Goal: Task Accomplishment & Management: Manage account settings

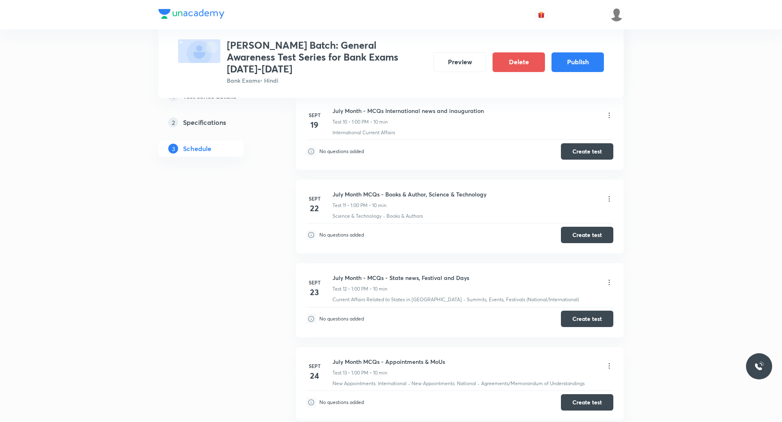
scroll to position [1188, 0]
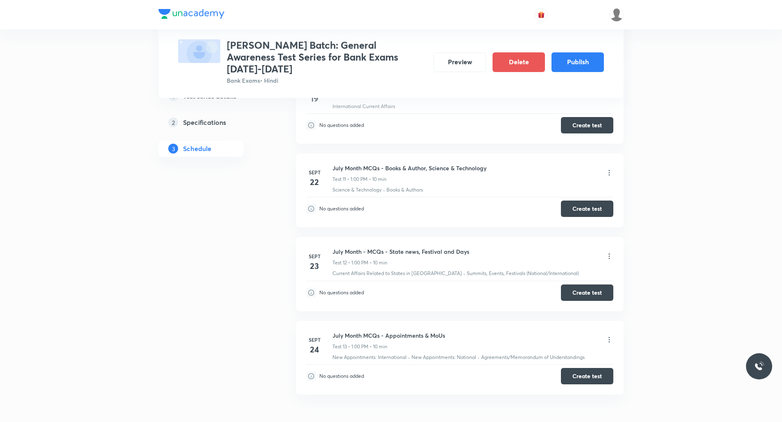
click at [608, 252] on icon at bounding box center [609, 256] width 8 height 8
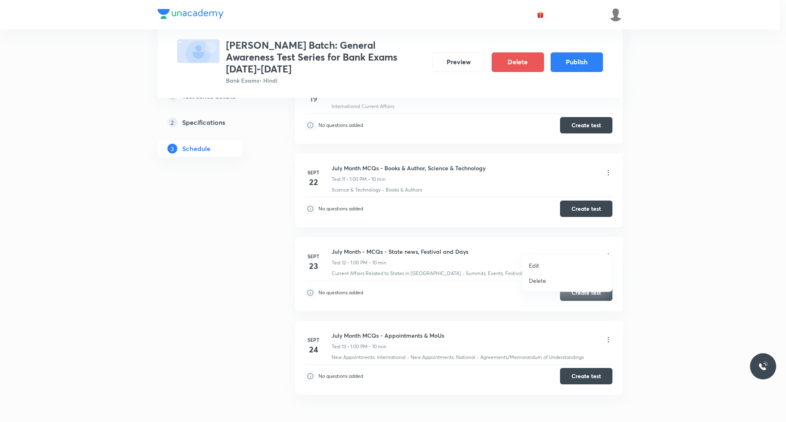
click at [535, 261] on p "Edit" at bounding box center [534, 265] width 10 height 9
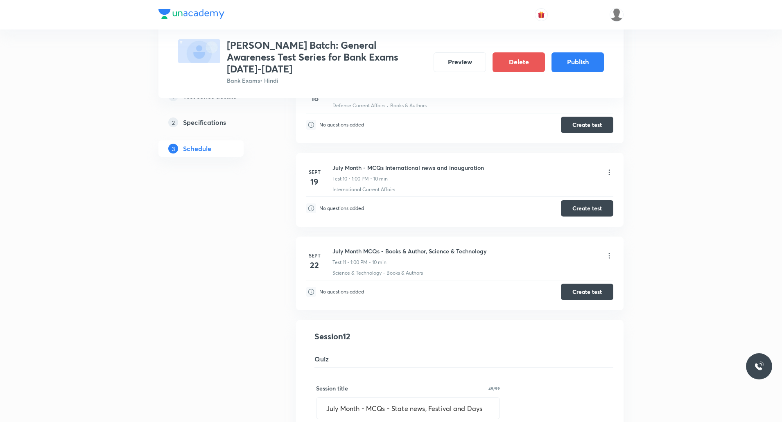
scroll to position [901, 0]
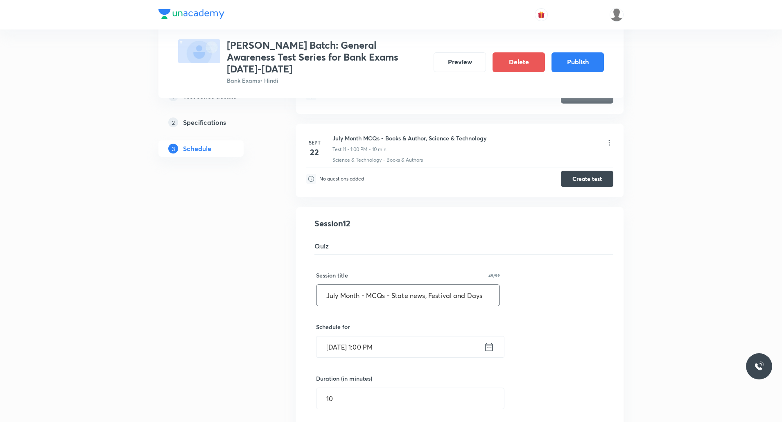
click at [365, 285] on input "July Month - MCQs - State news, Festival and Days" at bounding box center [408, 295] width 183 height 21
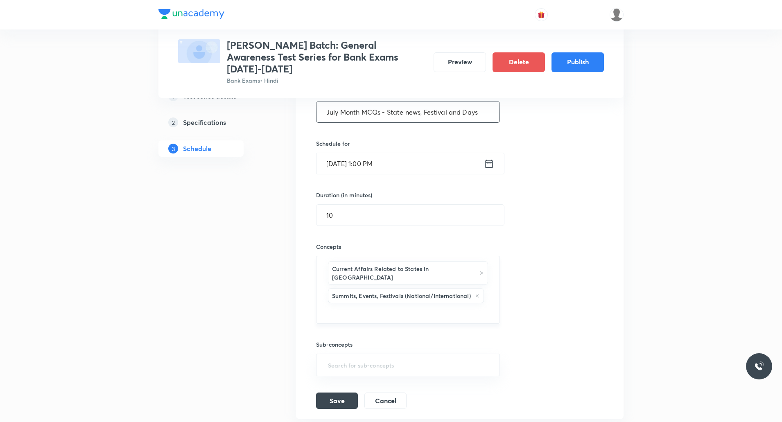
scroll to position [1147, 0]
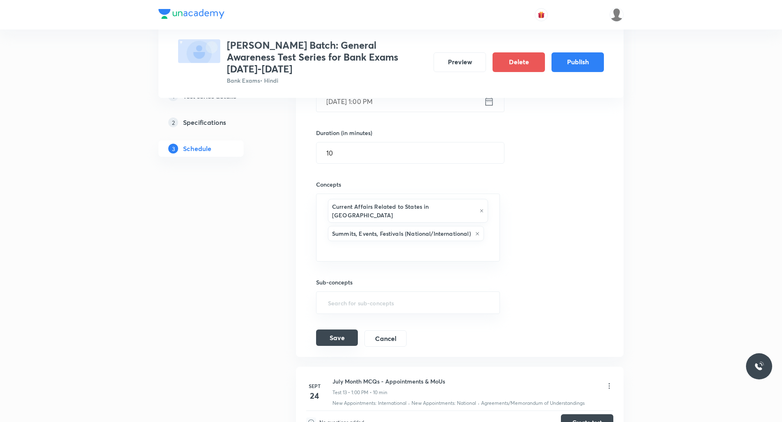
type input "July Month MCQs - State news, Festival and Days"
click at [346, 330] on button "Save" at bounding box center [337, 338] width 42 height 16
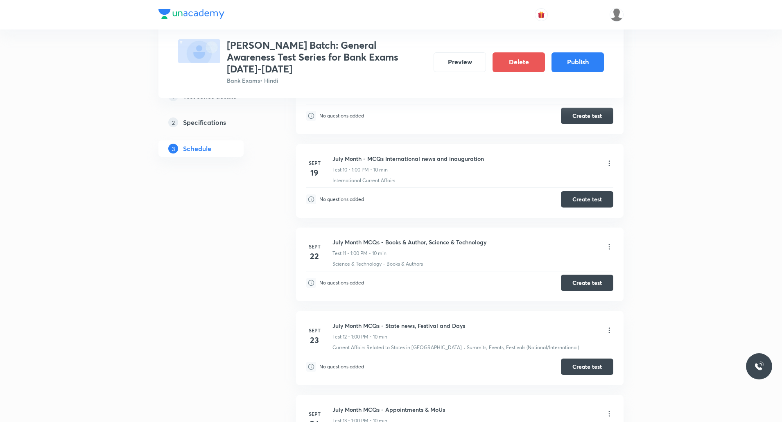
scroll to position [832, 0]
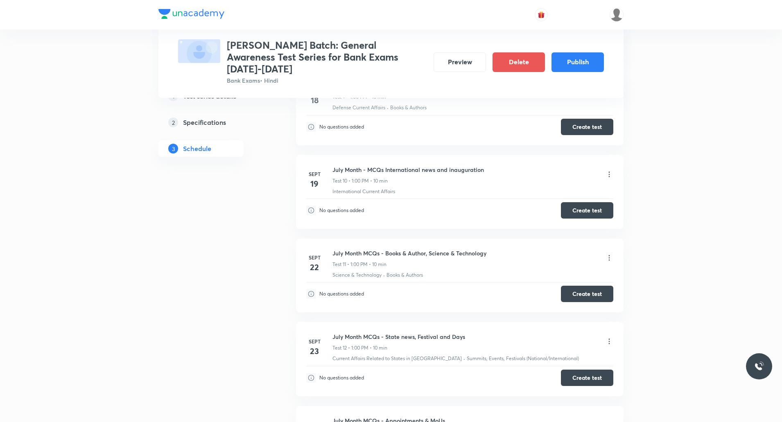
click at [608, 170] on icon at bounding box center [609, 174] width 8 height 8
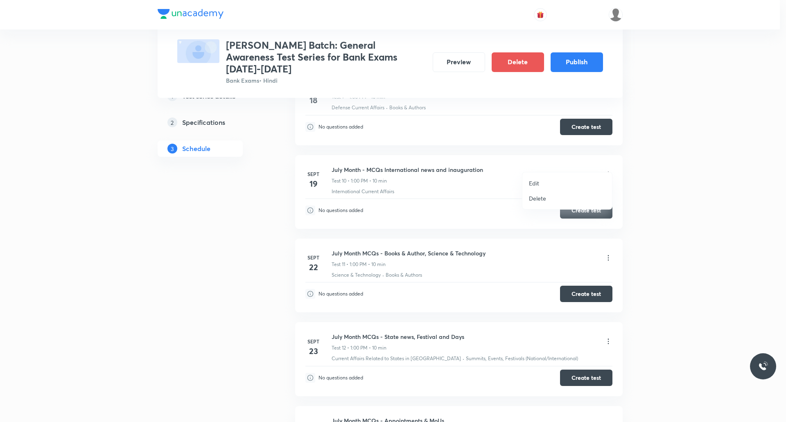
click at [536, 184] on p "Edit" at bounding box center [534, 183] width 10 height 9
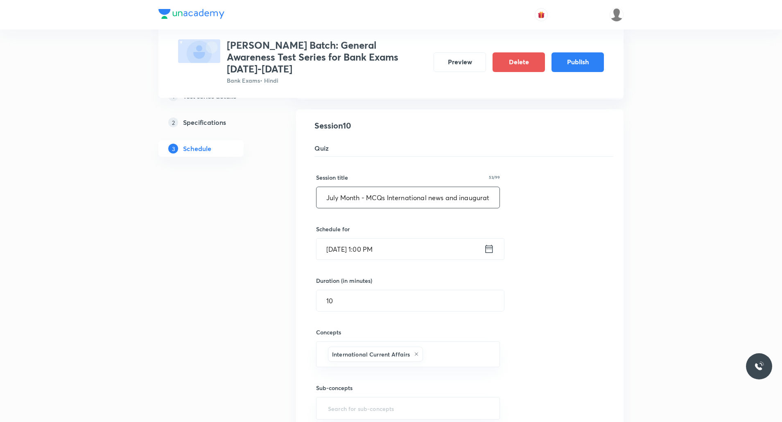
click at [367, 187] on input "July Month - MCQs International news and inauguration" at bounding box center [408, 197] width 183 height 21
click at [383, 187] on input "July Month MCQs International news and inauguration" at bounding box center [408, 197] width 183 height 21
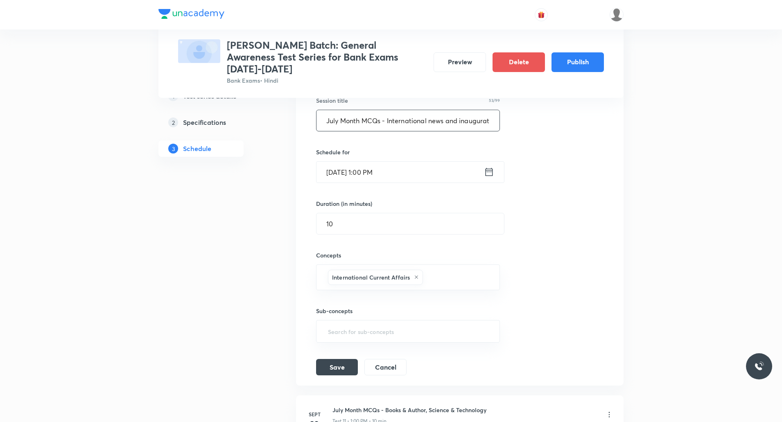
scroll to position [914, 0]
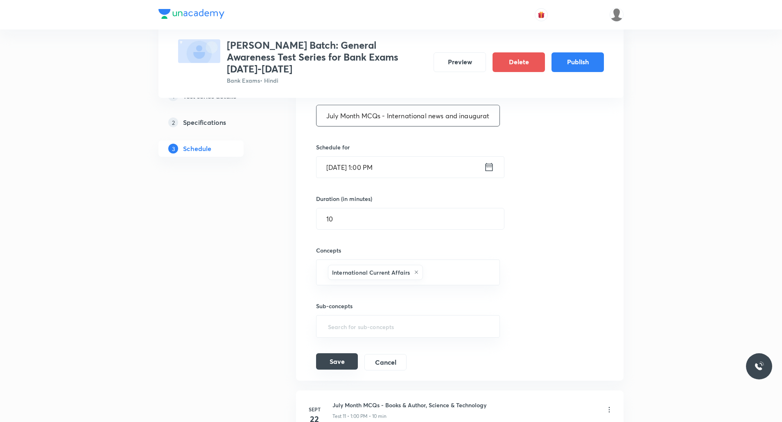
type input "July Month MCQs - International news and inauguration"
click at [349, 353] on button "Save" at bounding box center [337, 361] width 42 height 16
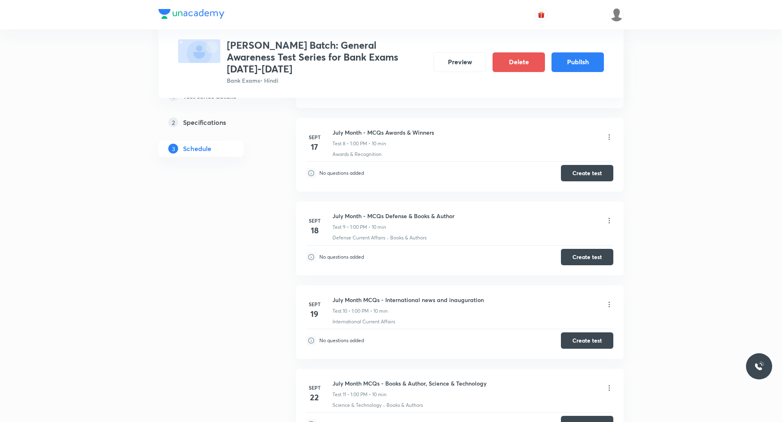
scroll to position [668, 0]
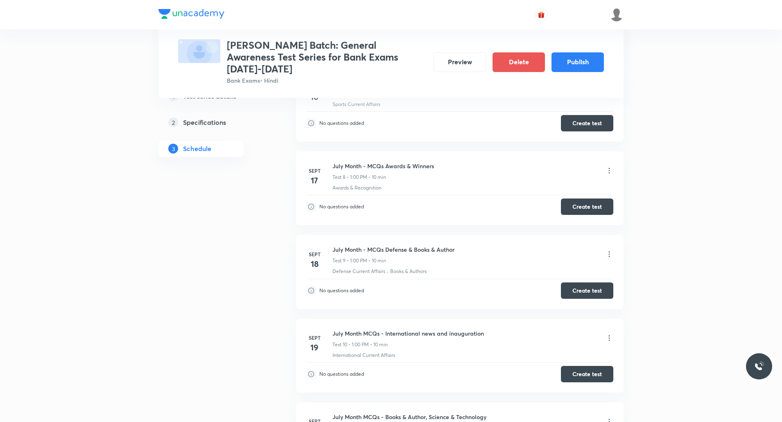
click at [609, 250] on icon at bounding box center [609, 254] width 8 height 8
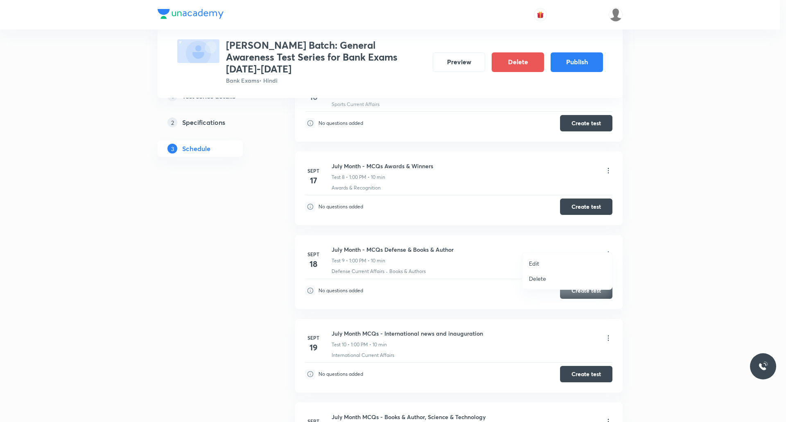
click at [535, 261] on p "Edit" at bounding box center [534, 263] width 10 height 9
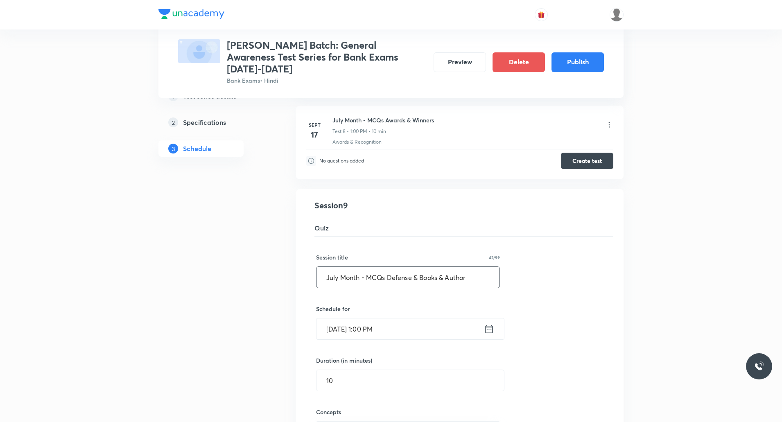
click at [365, 267] on input "July Month - MCQs Defense & Books & Author" at bounding box center [408, 277] width 183 height 21
click at [386, 267] on input "July Month MCQs Defense & Books & Author" at bounding box center [408, 277] width 183 height 21
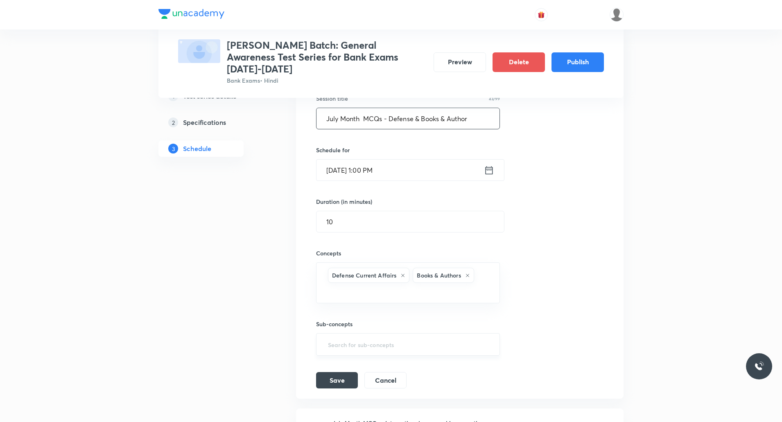
scroll to position [832, 0]
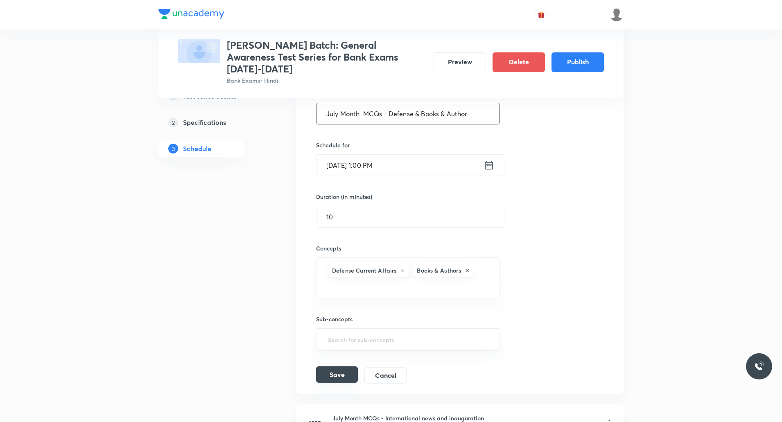
type input "July Month MCQs - Defense & Books & Author"
click at [341, 367] on button "Save" at bounding box center [337, 375] width 42 height 16
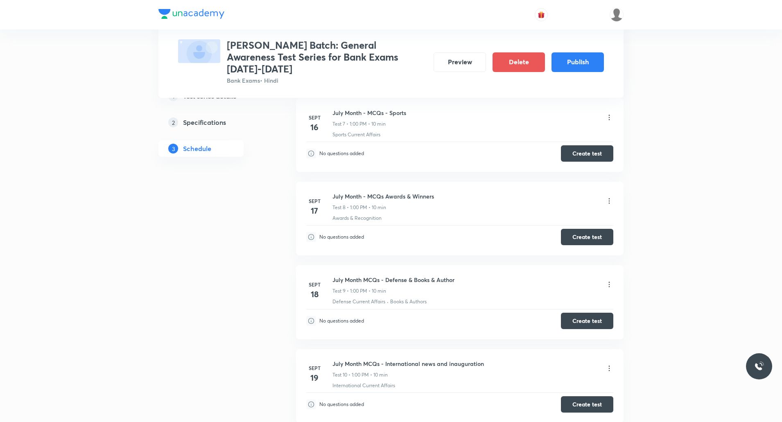
scroll to position [545, 0]
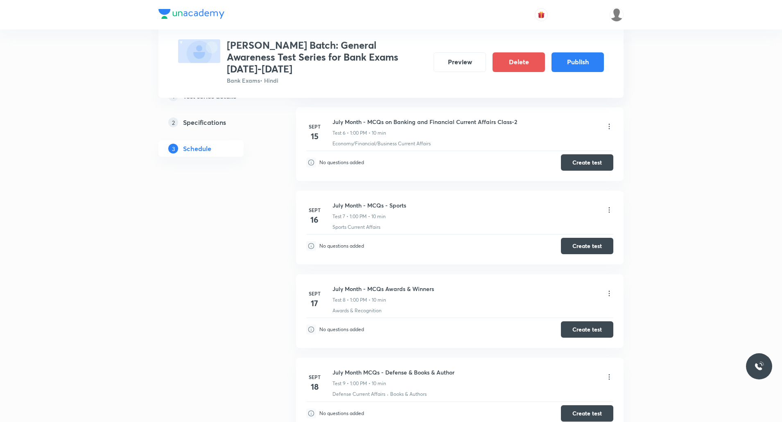
click at [608, 290] on icon at bounding box center [609, 294] width 8 height 8
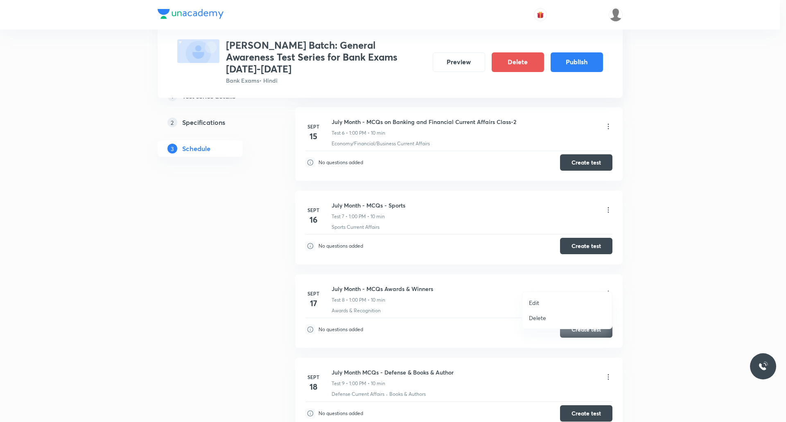
click at [537, 300] on p "Edit" at bounding box center [534, 303] width 10 height 9
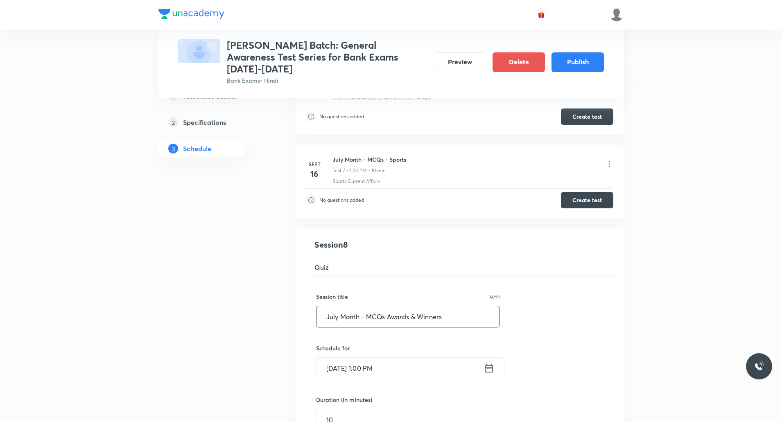
click at [366, 306] on input "July Month - MCQs Awards & Winners" at bounding box center [408, 316] width 183 height 21
click at [383, 306] on input "July Month MCQs Awards & Winners" at bounding box center [408, 316] width 183 height 21
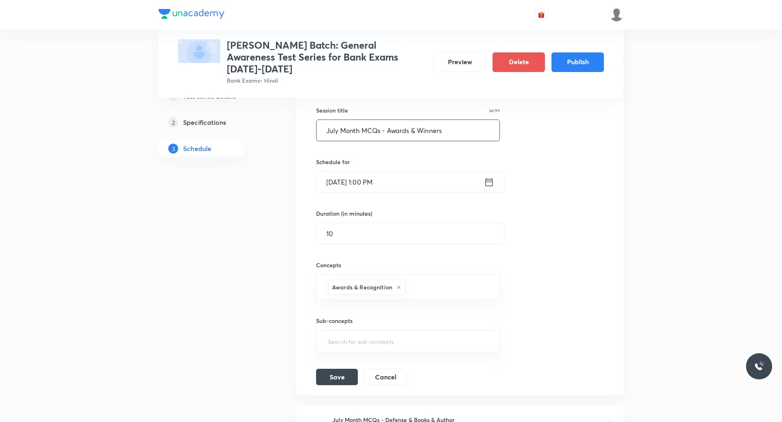
scroll to position [750, 0]
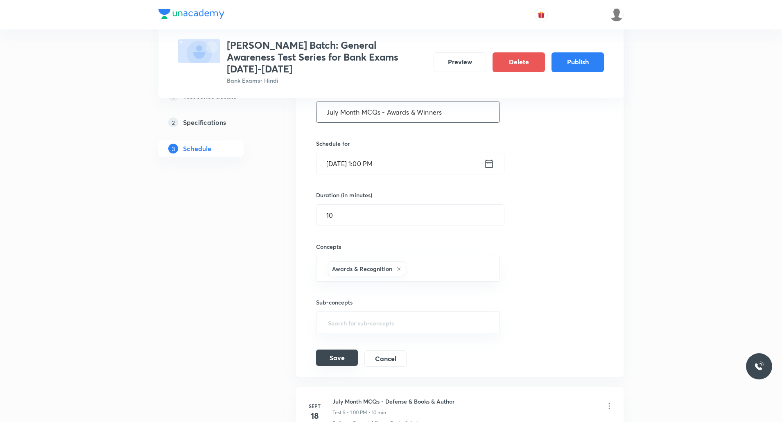
type input "July Month MCQs - Awards & Winners"
click at [350, 350] on button "Save" at bounding box center [337, 358] width 42 height 16
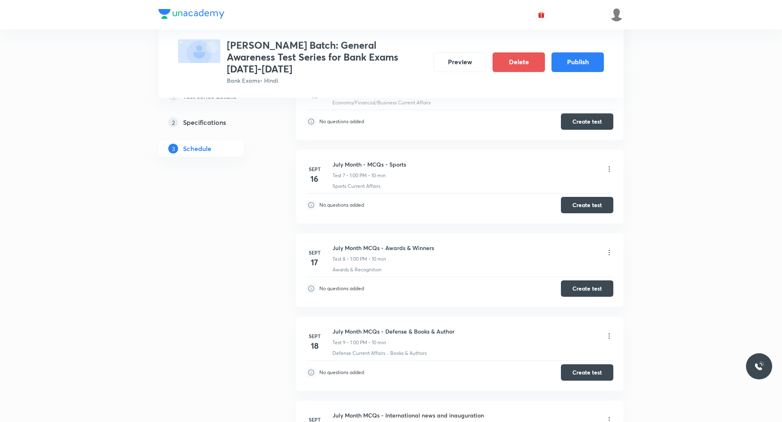
scroll to position [504, 0]
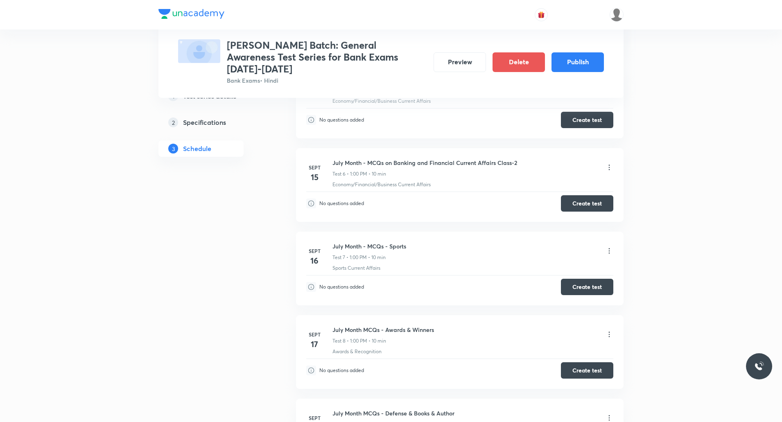
click at [610, 247] on icon at bounding box center [609, 251] width 8 height 8
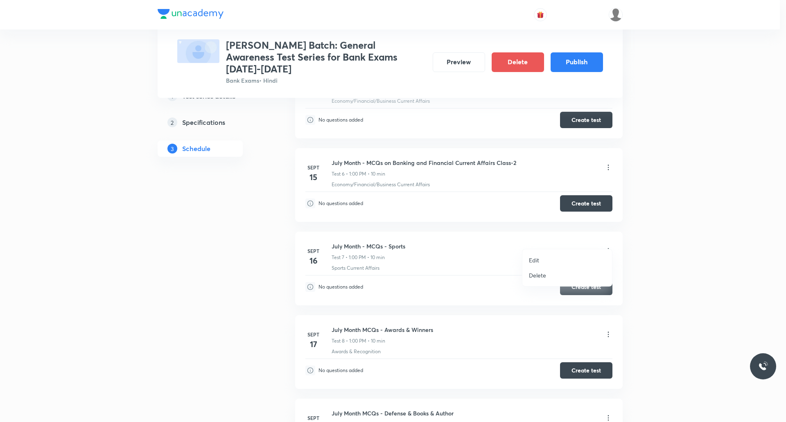
click at [535, 259] on p "Edit" at bounding box center [534, 260] width 10 height 9
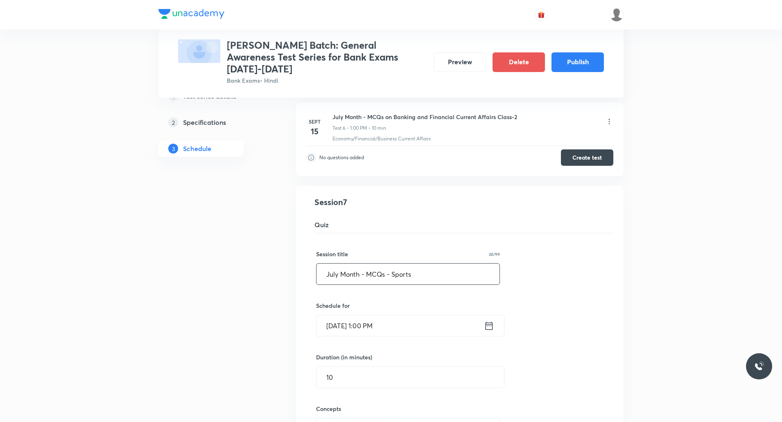
click at [367, 264] on input "July Month - MCQs - Sports" at bounding box center [408, 274] width 183 height 21
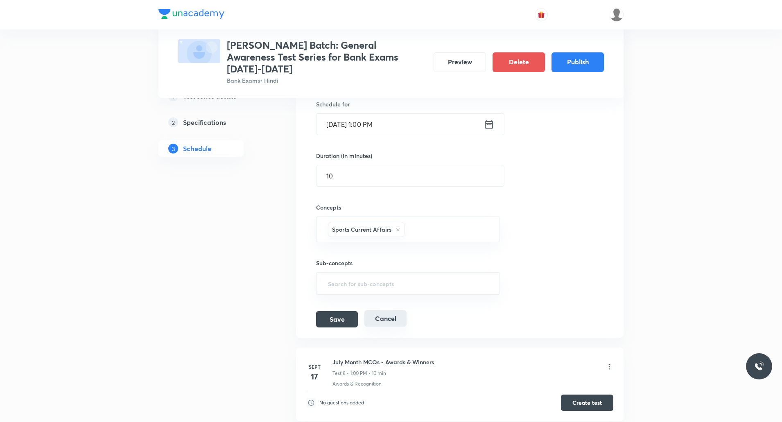
scroll to position [709, 0]
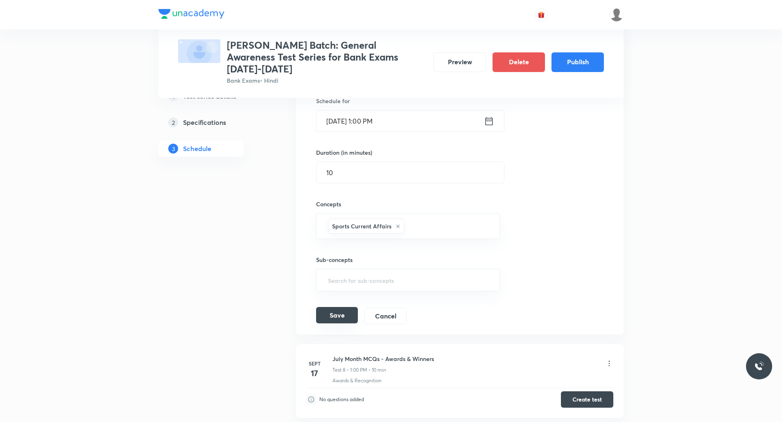
type input "July Month MCQs - Sports"
click at [351, 307] on button "Save" at bounding box center [337, 315] width 42 height 16
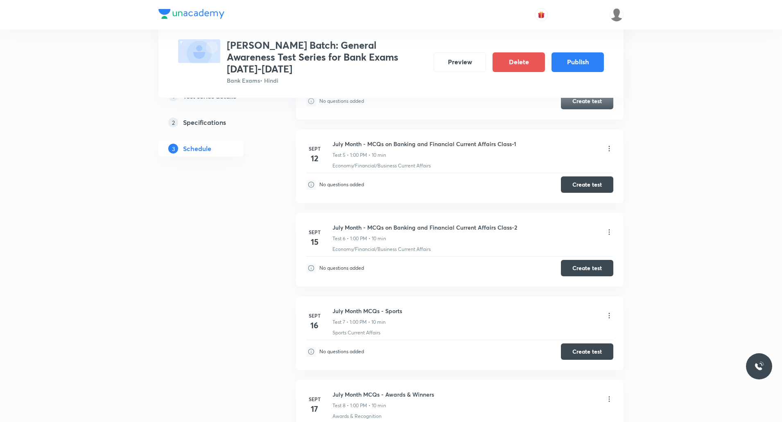
scroll to position [422, 0]
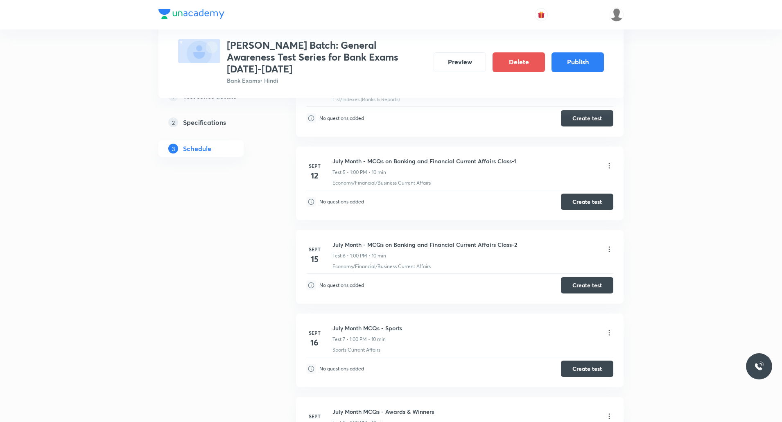
click at [611, 245] on icon at bounding box center [609, 249] width 8 height 8
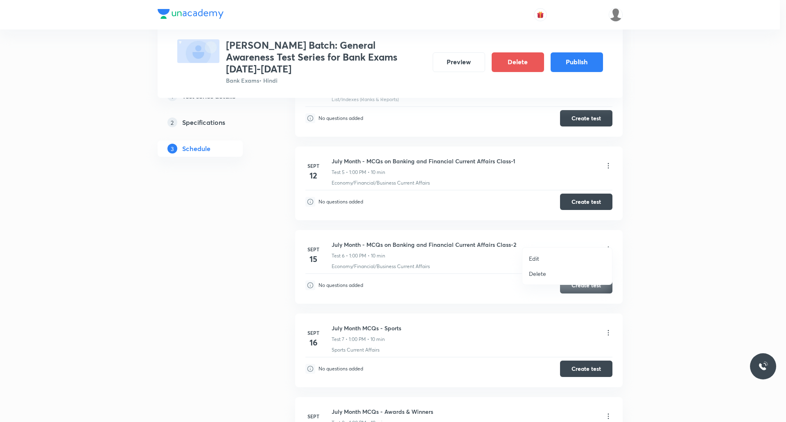
click at [535, 259] on p "Edit" at bounding box center [534, 258] width 10 height 9
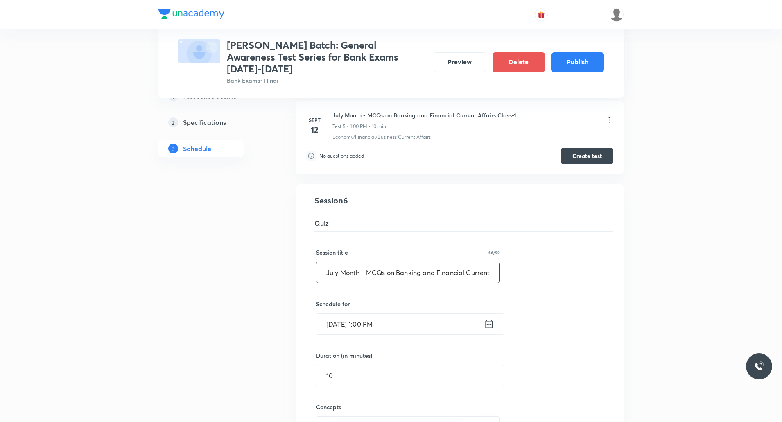
click at [366, 262] on input "July Month - MCQs on Banking and Financial Current Affairs Class-2" at bounding box center [408, 272] width 183 height 21
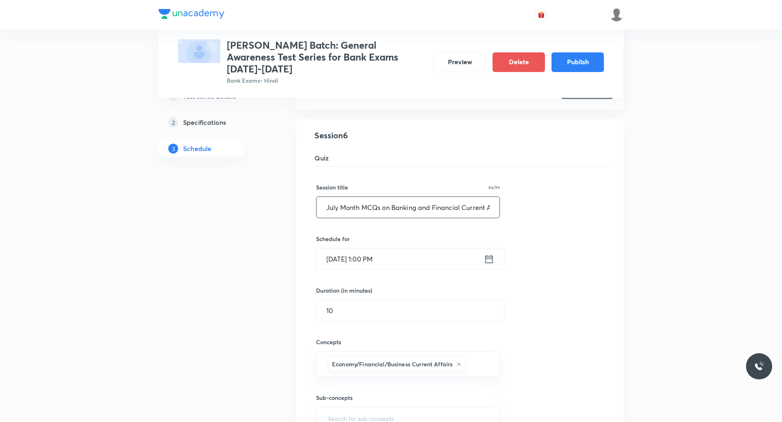
scroll to position [545, 0]
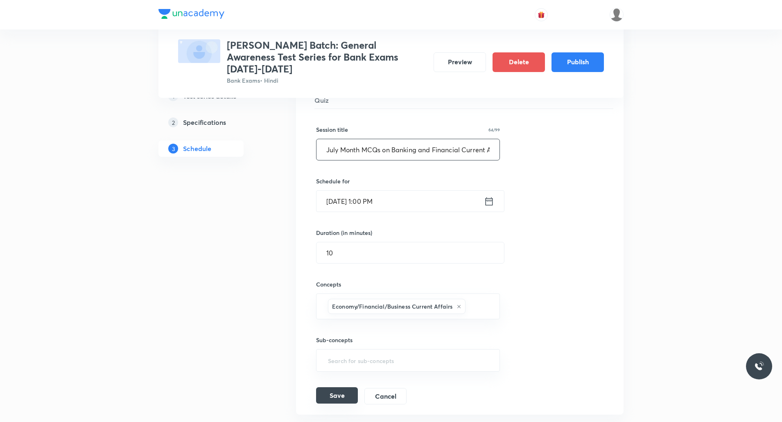
type input "July Month MCQs on Banking and Financial Current Affairs Class-2"
click at [338, 387] on button "Save" at bounding box center [337, 395] width 42 height 16
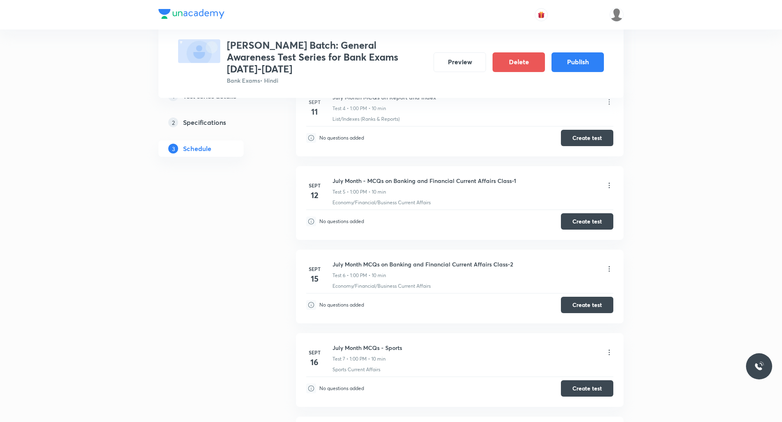
scroll to position [381, 0]
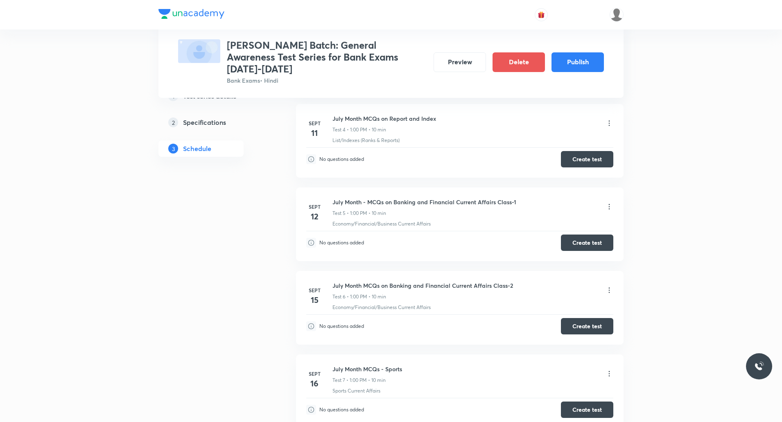
click at [607, 203] on icon at bounding box center [609, 207] width 8 height 8
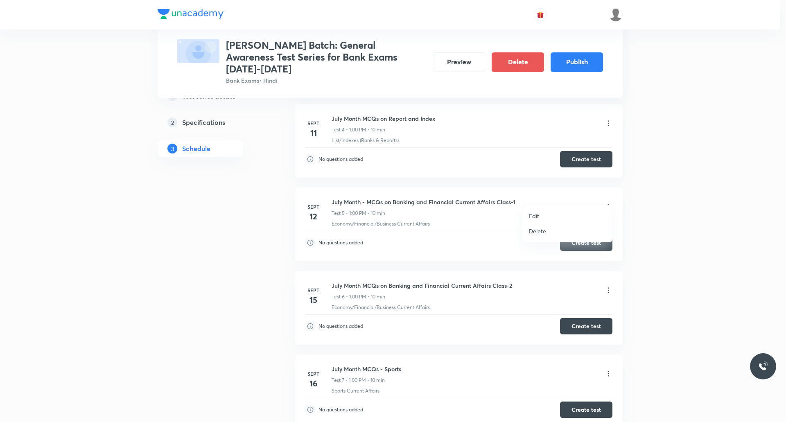
click at [537, 216] on p "Edit" at bounding box center [534, 216] width 10 height 9
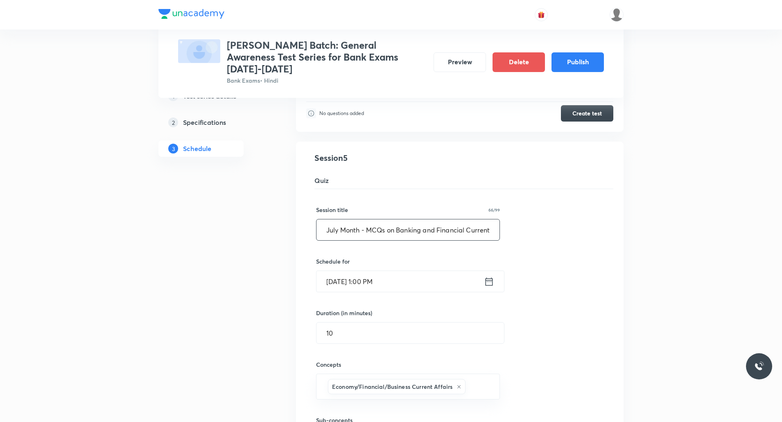
click at [367, 220] on input "July Month - MCQs on Banking and Financial Current Affairs Class-1" at bounding box center [408, 230] width 183 height 21
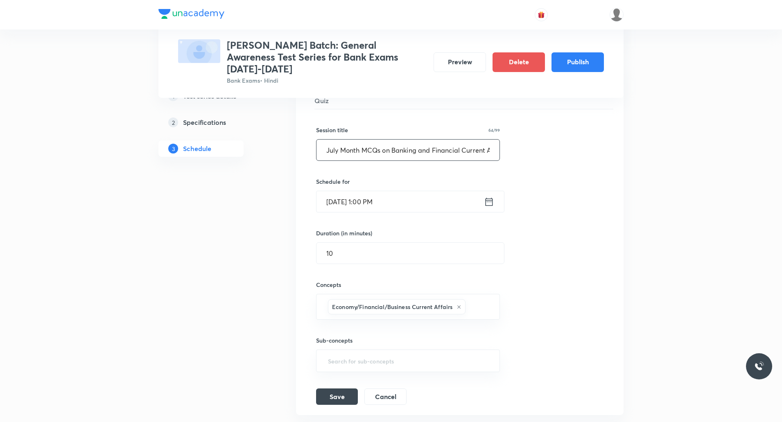
scroll to position [504, 0]
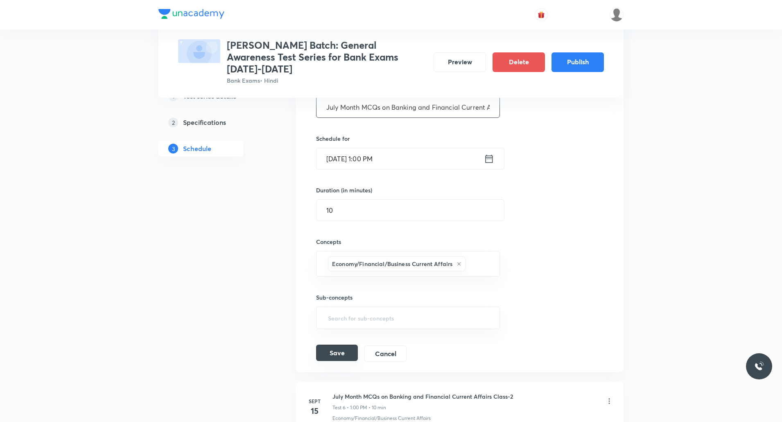
type input "July Month MCQs on Banking and Financial Current Affairs Class-1"
click at [344, 345] on button "Save" at bounding box center [337, 353] width 42 height 16
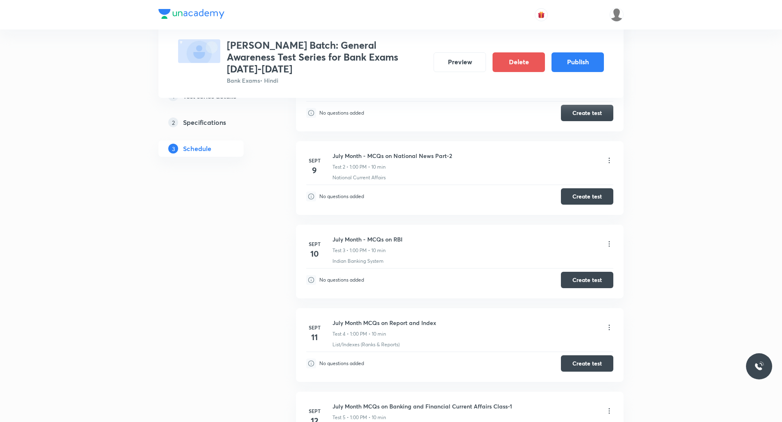
scroll to position [177, 0]
click at [608, 240] on icon at bounding box center [609, 244] width 8 height 8
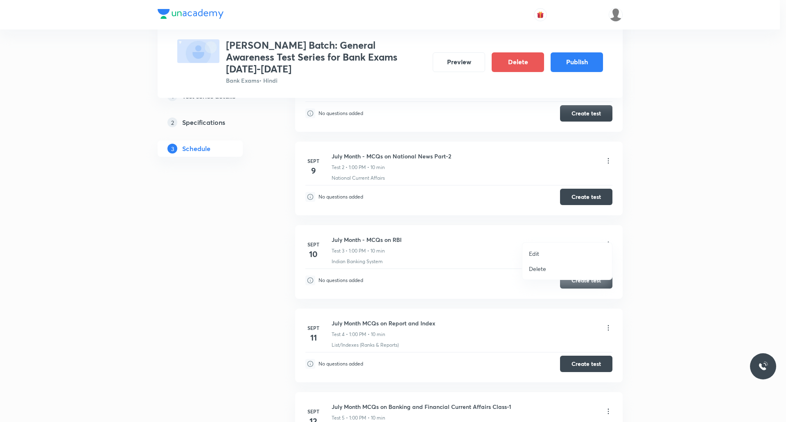
click at [533, 255] on p "Edit" at bounding box center [534, 253] width 10 height 9
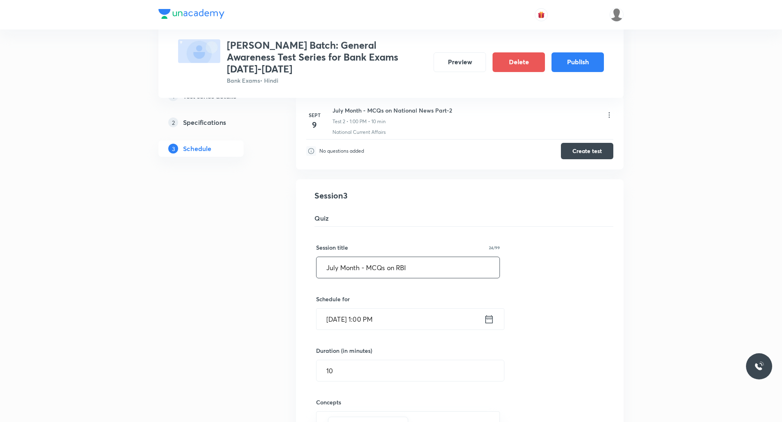
click at [366, 257] on input "July Month - MCQs on RBI" at bounding box center [408, 267] width 183 height 21
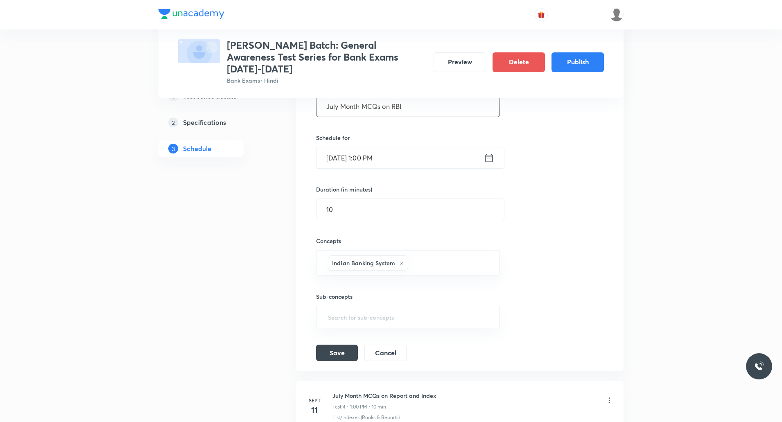
scroll to position [340, 0]
type input "July Month MCQs on RBI"
click at [341, 342] on button "Save" at bounding box center [337, 350] width 42 height 16
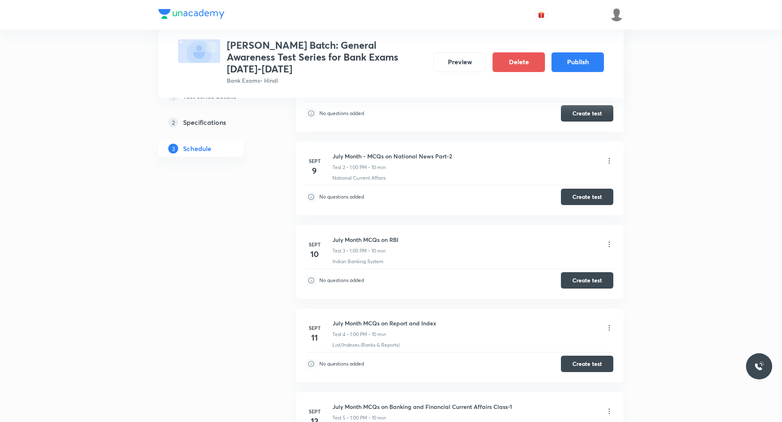
scroll to position [95, 0]
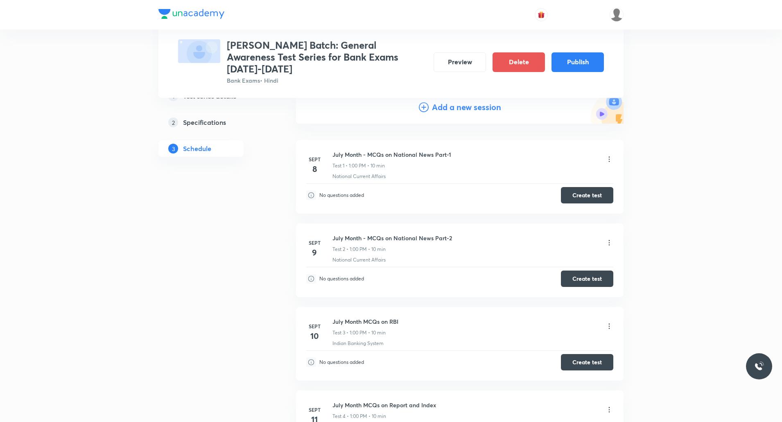
click at [610, 239] on icon at bounding box center [609, 243] width 8 height 8
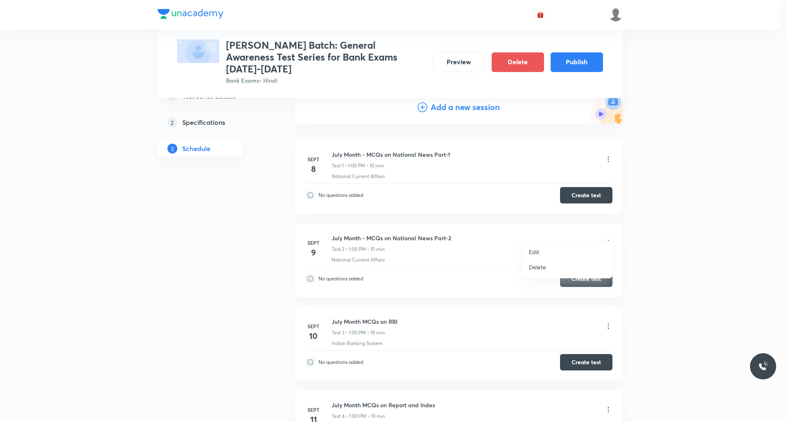
click at [537, 253] on p "Edit" at bounding box center [534, 252] width 10 height 9
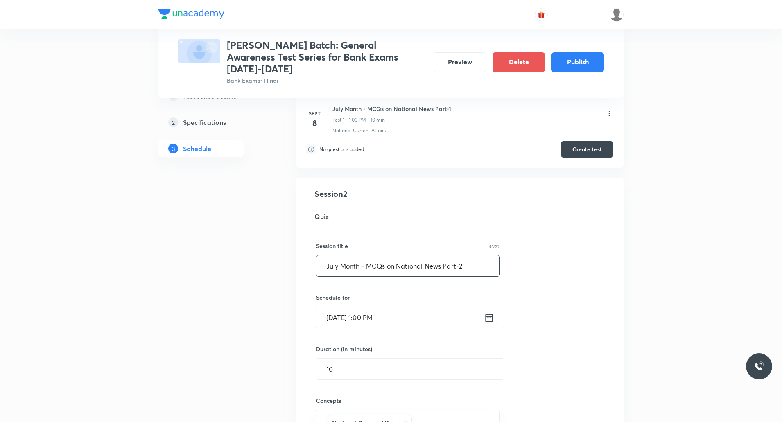
click at [367, 256] on input "July Month - MCQs on National News Part-2" at bounding box center [408, 266] width 183 height 21
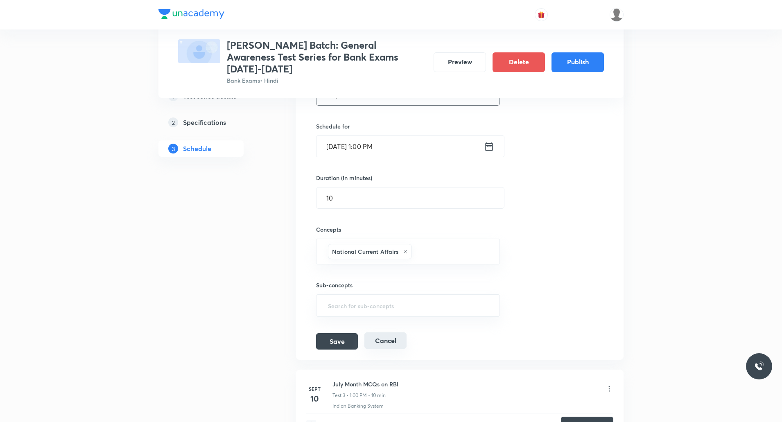
scroll to position [299, 0]
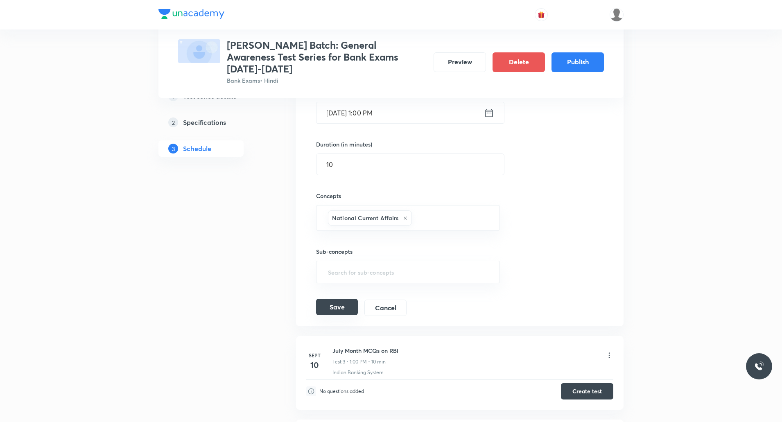
type input "July Month MCQs on National News Part-2"
click at [341, 299] on button "Save" at bounding box center [337, 307] width 42 height 16
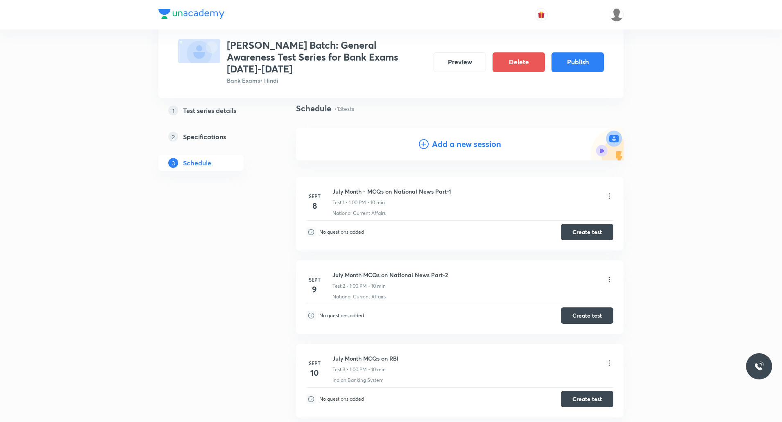
scroll to position [54, 0]
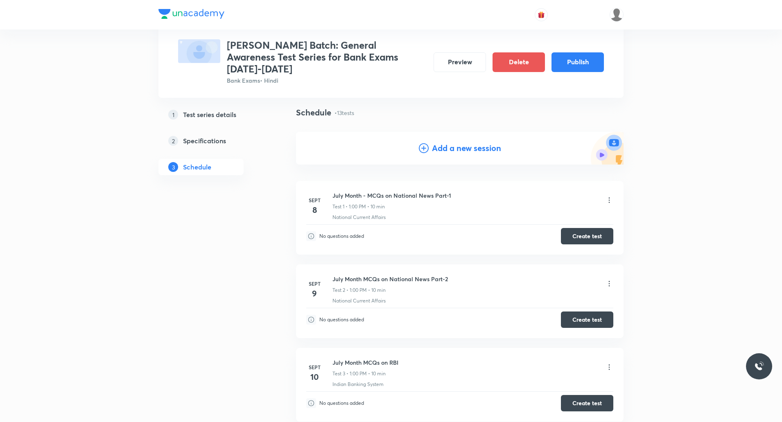
click at [607, 196] on icon at bounding box center [609, 200] width 8 height 8
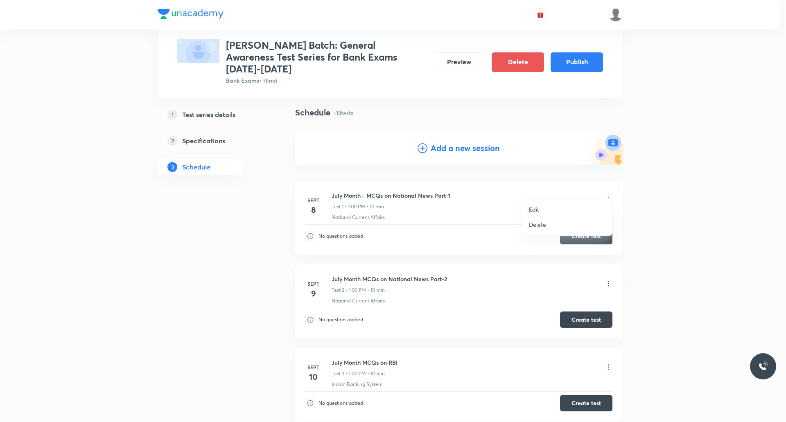
click at [539, 209] on p "Edit" at bounding box center [534, 209] width 10 height 9
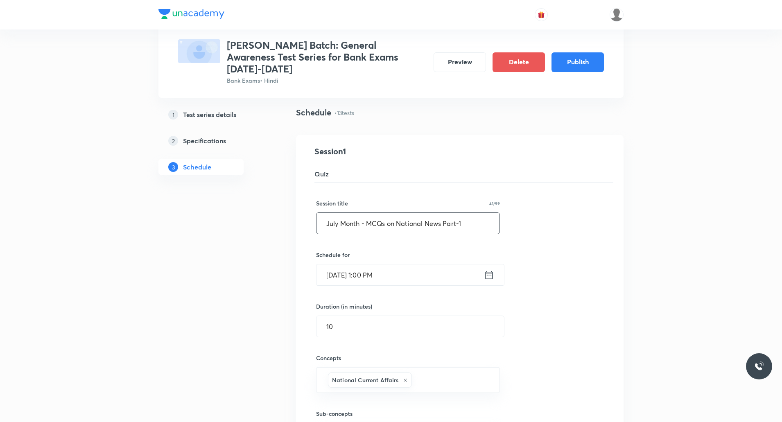
drag, startPoint x: 365, startPoint y: 214, endPoint x: 387, endPoint y: 258, distance: 48.5
click at [365, 214] on input "July Month - MCQs on National News Part-1" at bounding box center [408, 223] width 183 height 21
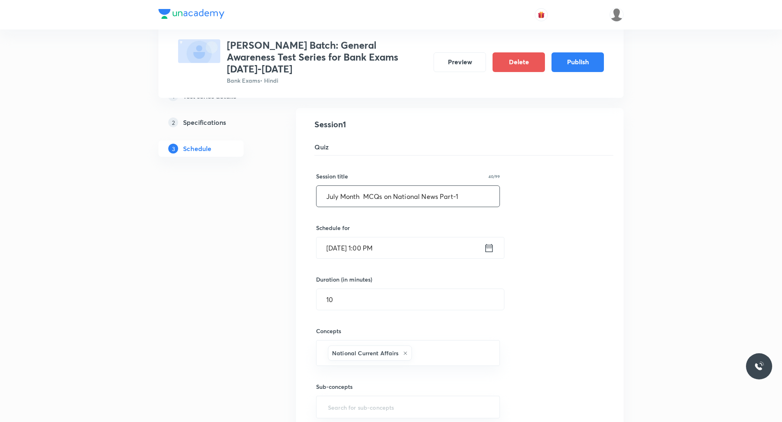
scroll to position [136, 0]
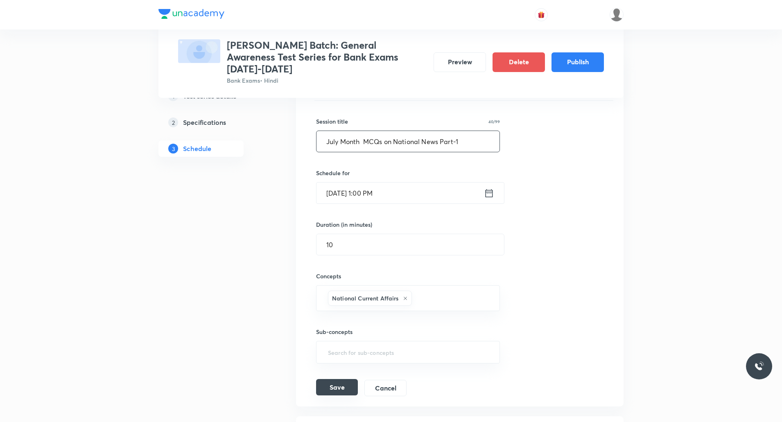
type input "July Month MCQs on National News Part-1"
click at [343, 379] on button "Save" at bounding box center [337, 387] width 42 height 16
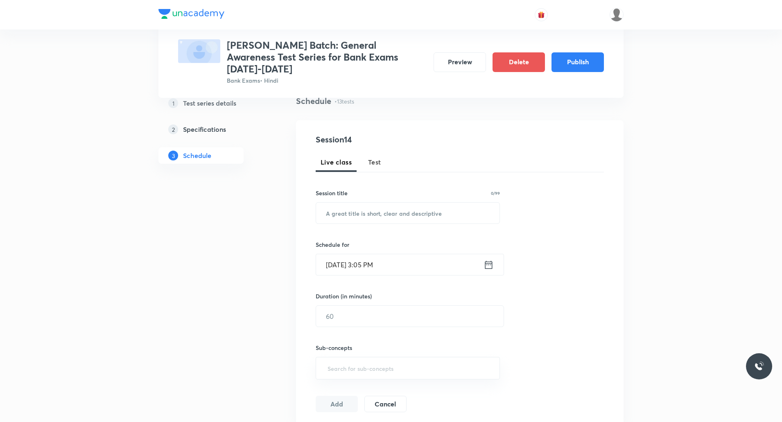
scroll to position [82, 0]
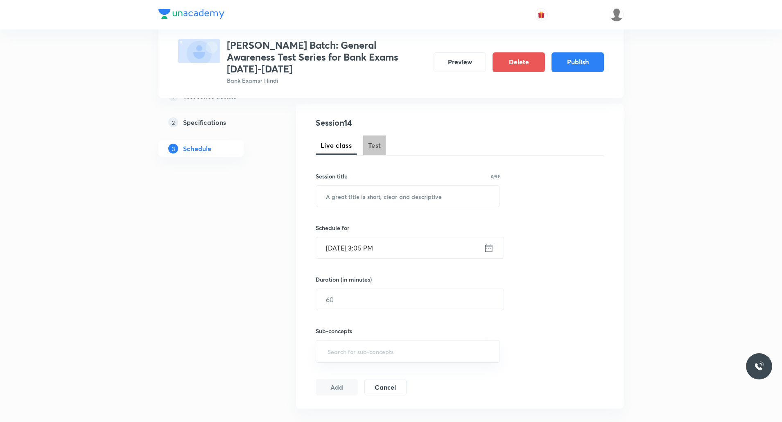
click at [369, 140] on span "Test" at bounding box center [374, 145] width 13 height 10
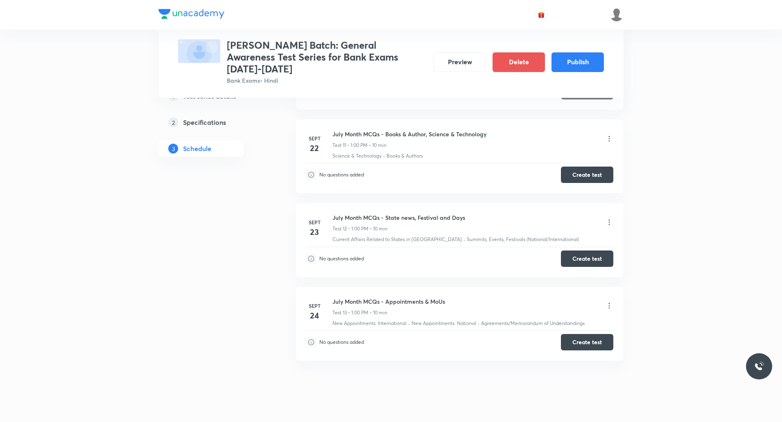
scroll to position [1278, 0]
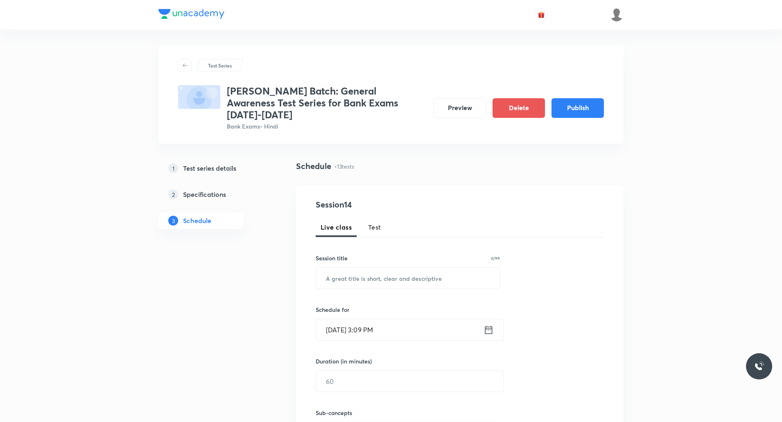
click at [373, 222] on span "Test" at bounding box center [374, 227] width 13 height 10
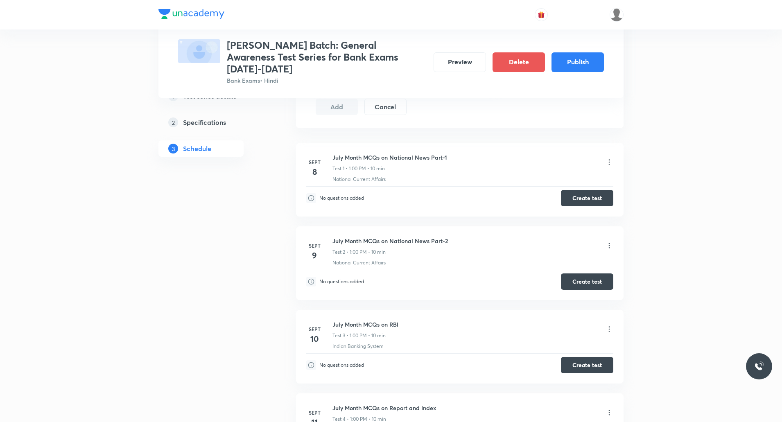
scroll to position [328, 0]
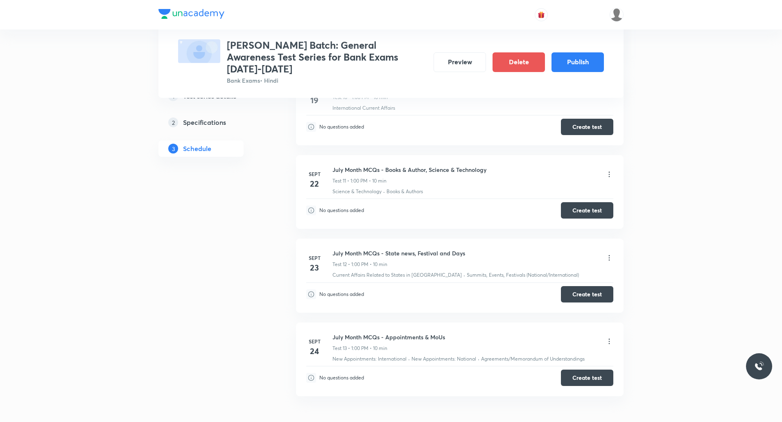
scroll to position [1278, 0]
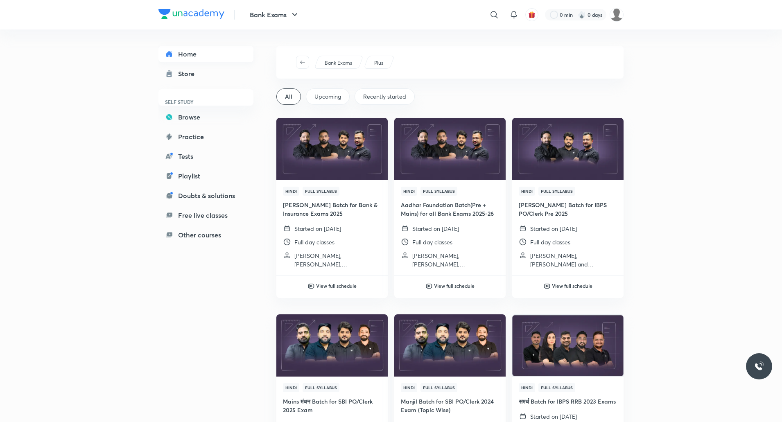
click at [168, 47] on link "Home" at bounding box center [206, 54] width 95 height 16
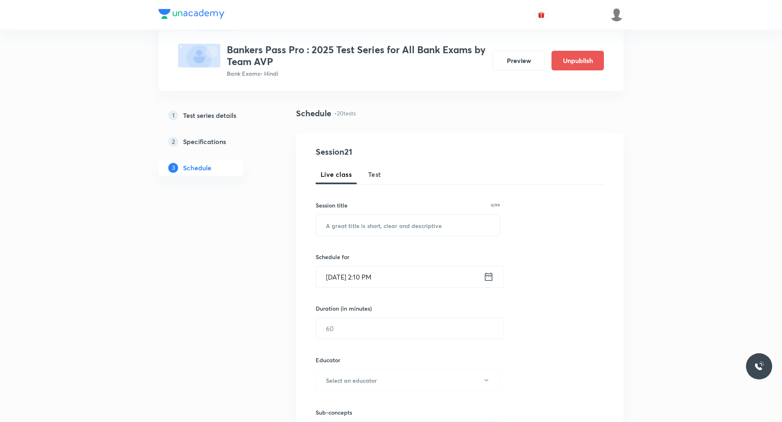
scroll to position [41, 0]
drag, startPoint x: 374, startPoint y: 170, endPoint x: 385, endPoint y: 226, distance: 57.5
click at [374, 170] on span "Test" at bounding box center [374, 175] width 13 height 10
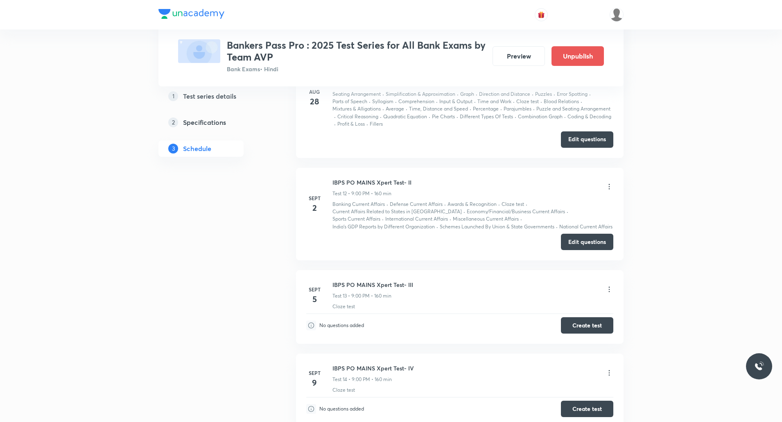
scroll to position [1598, 0]
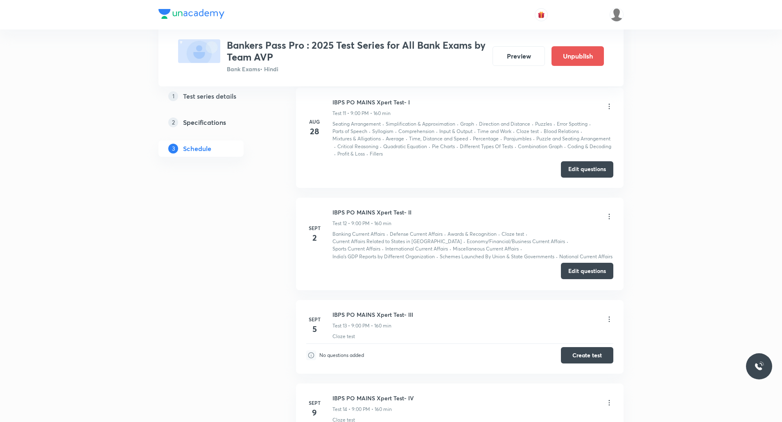
click at [576, 274] on button "Edit questions" at bounding box center [587, 271] width 52 height 16
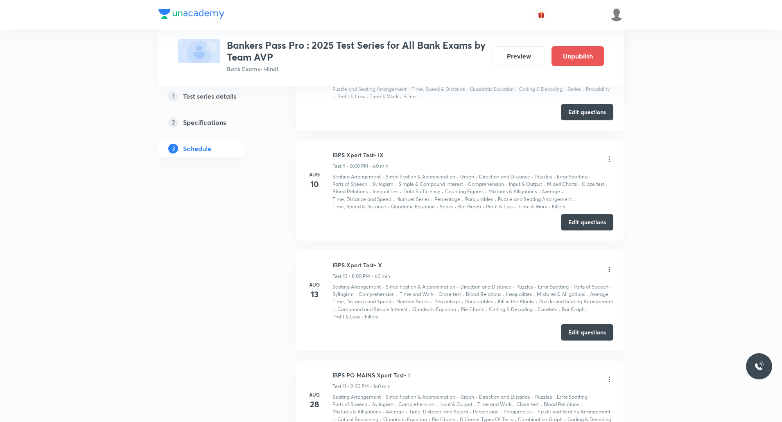
scroll to position [1228, 0]
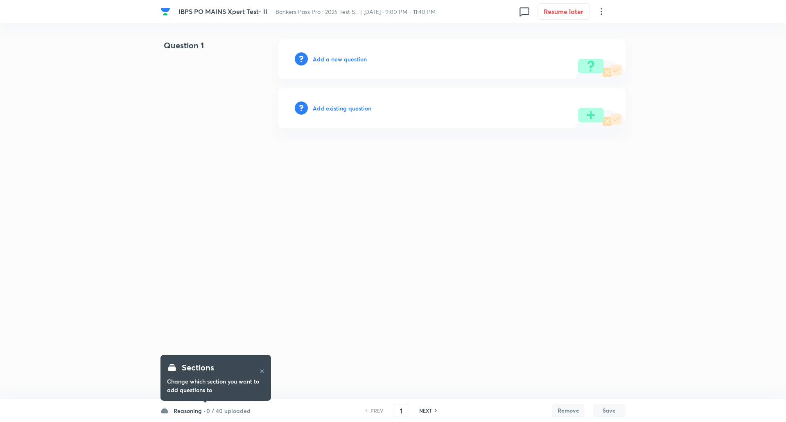
click at [195, 412] on h6 "Reasoning ·" at bounding box center [190, 411] width 32 height 9
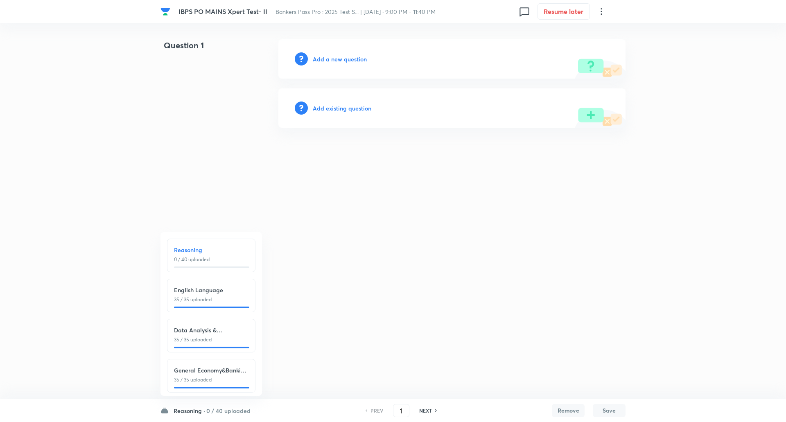
scroll to position [9, 0]
click at [204, 413] on h6 "Reasoning ·" at bounding box center [190, 411] width 32 height 9
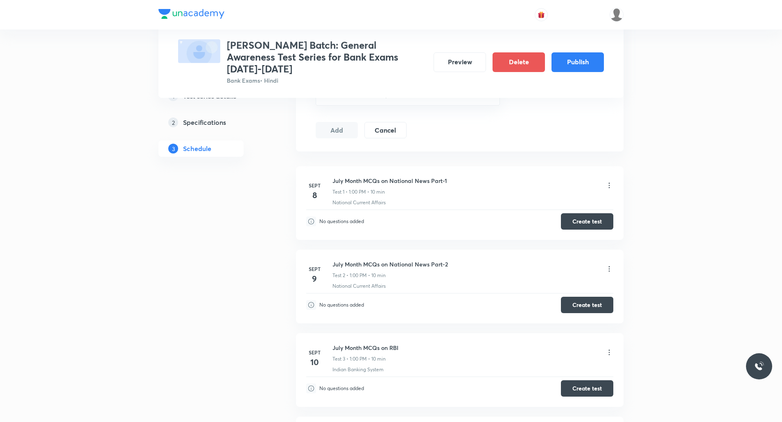
scroll to position [328, 0]
